Goal: Information Seeking & Learning: Learn about a topic

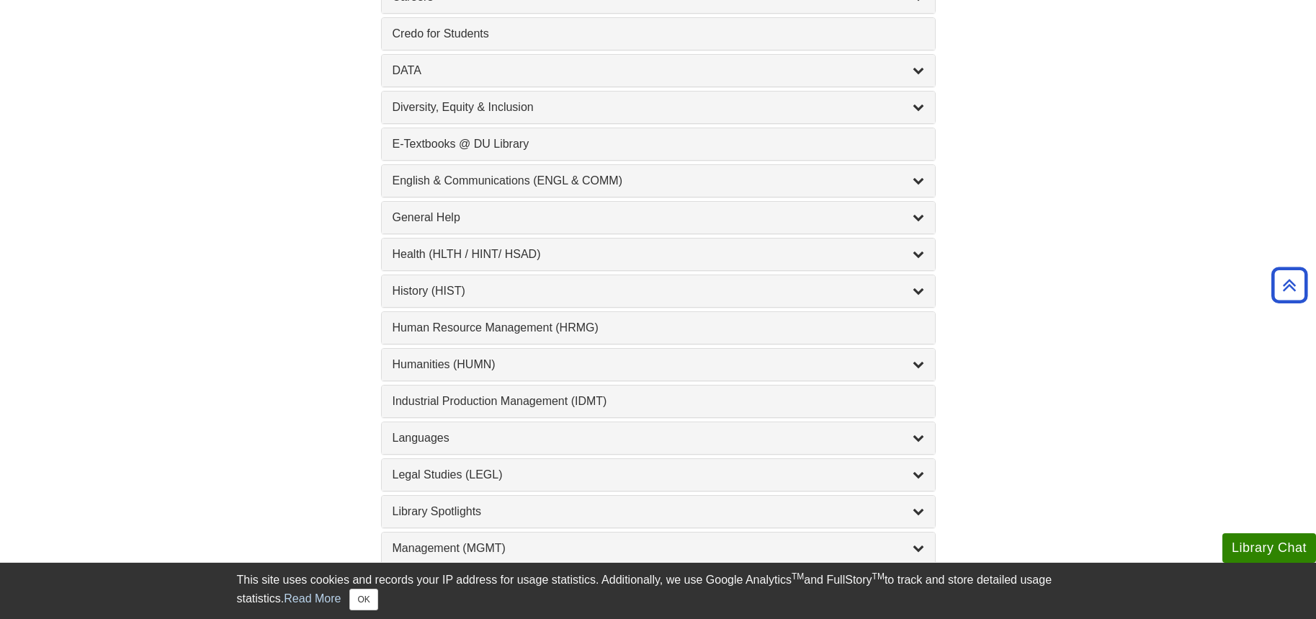
scroll to position [720, 0]
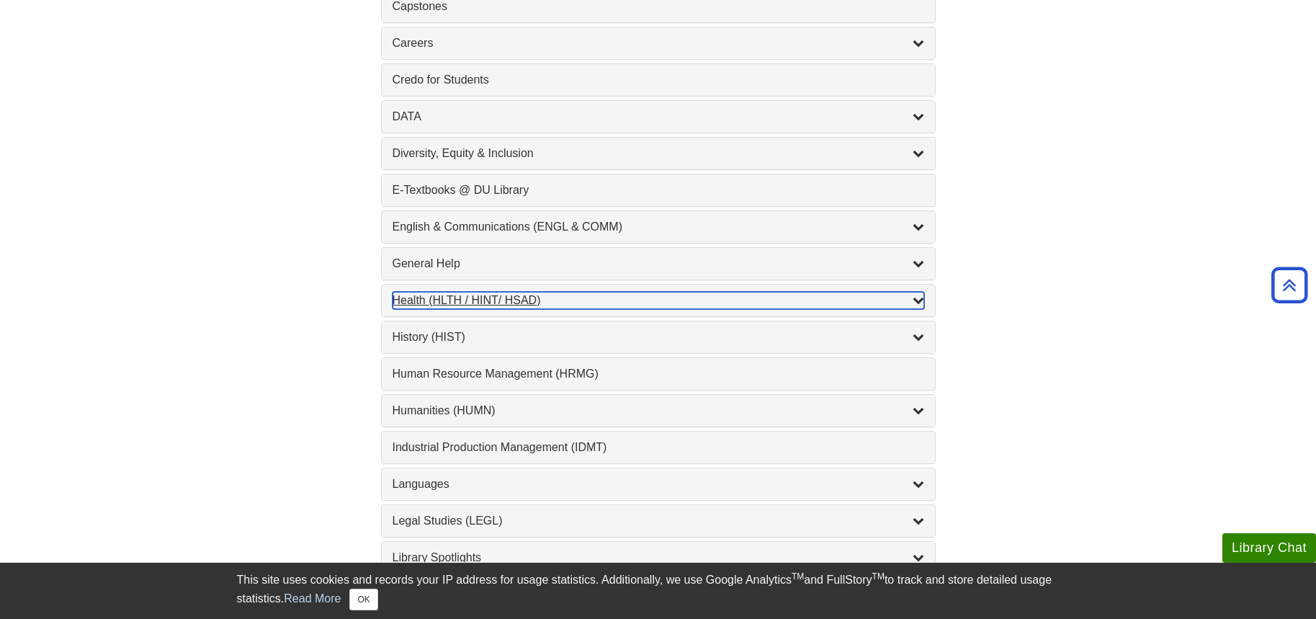
click at [916, 302] on icon "List of Subjects" at bounding box center [919, 300] width 12 height 12
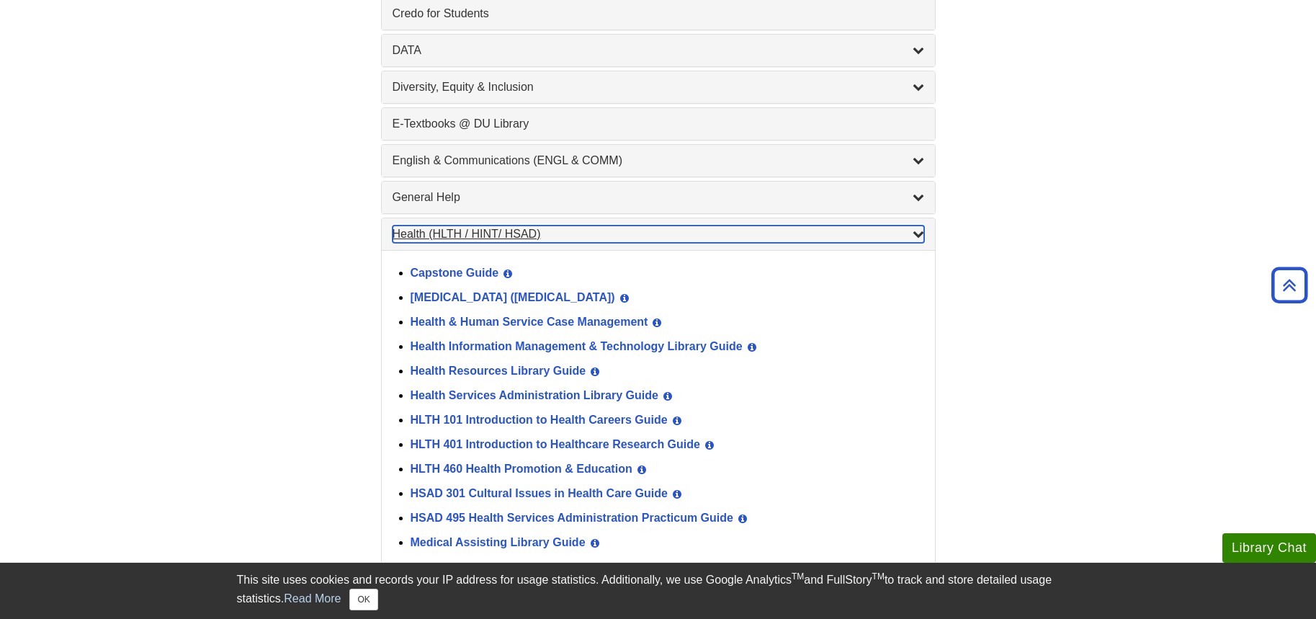
scroll to position [792, 0]
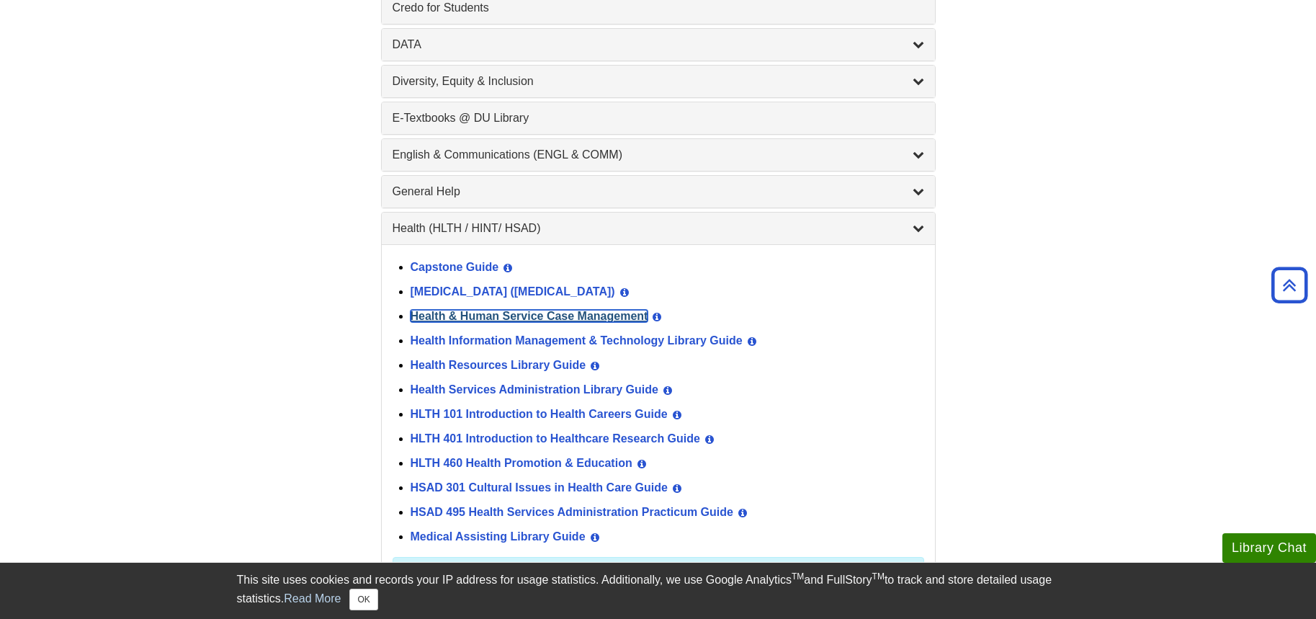
click at [636, 317] on link "Health & Human Service Case Management" at bounding box center [530, 316] width 238 height 12
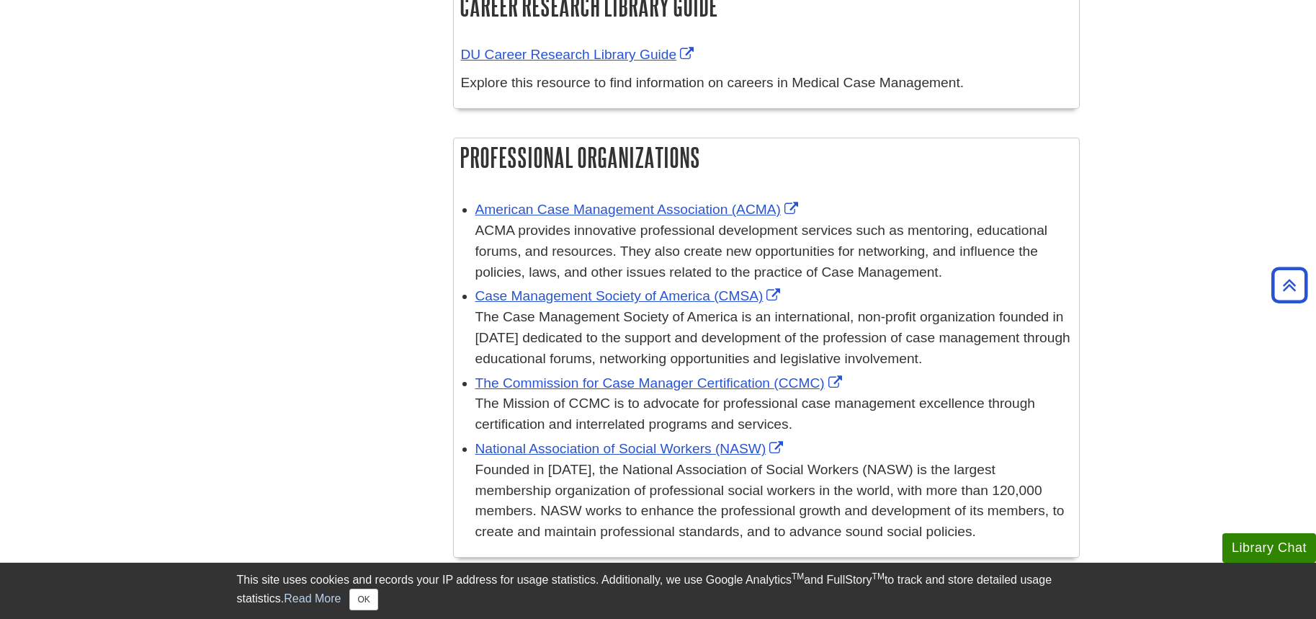
scroll to position [648, 0]
